Goal: Navigation & Orientation: Find specific page/section

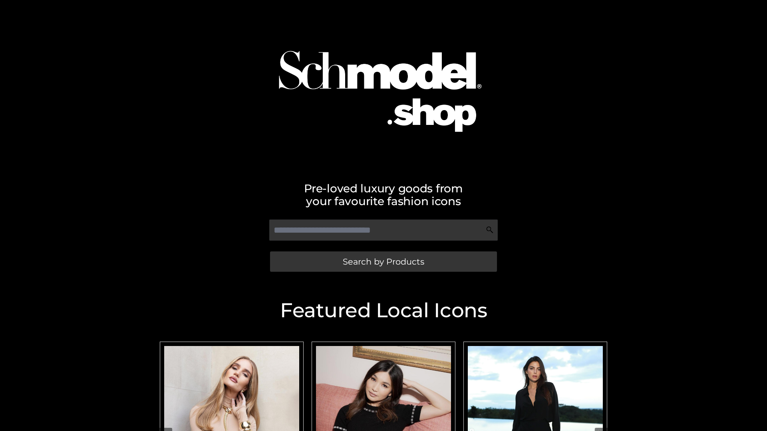
click at [383, 262] on span "Search by Products" at bounding box center [383, 262] width 81 height 8
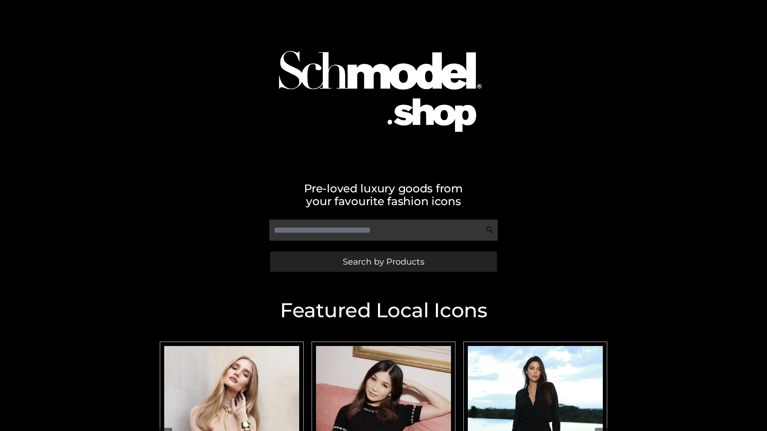
click at [383, 262] on span "Search by Products" at bounding box center [383, 262] width 81 height 8
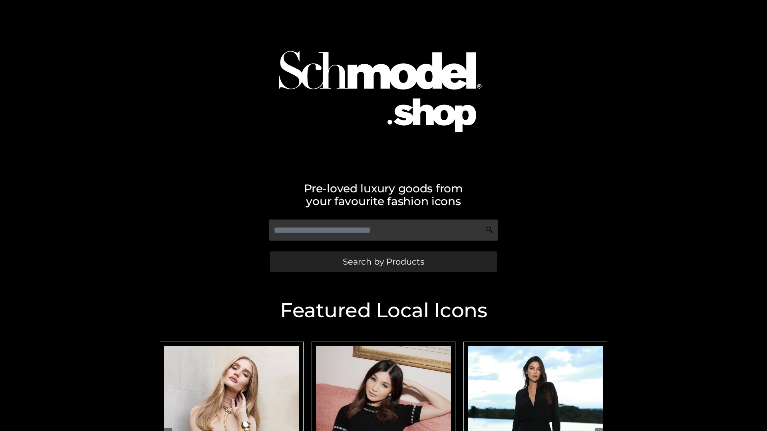
click at [383, 262] on span "Search by Products" at bounding box center [383, 262] width 81 height 8
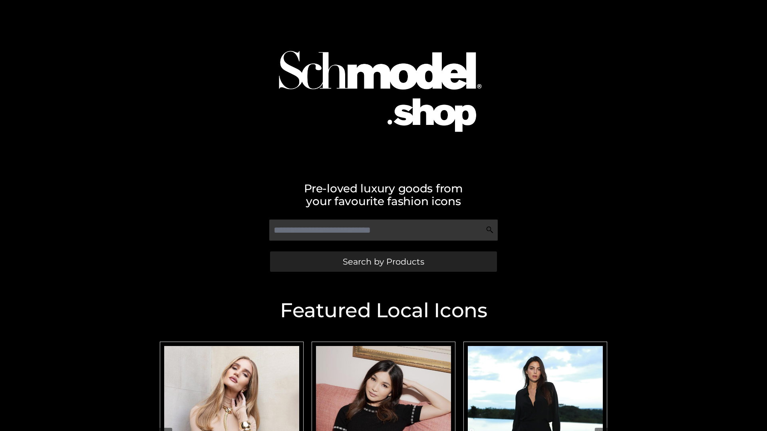
click at [383, 262] on span "Search by Products" at bounding box center [383, 262] width 81 height 8
